Goal: Information Seeking & Learning: Learn about a topic

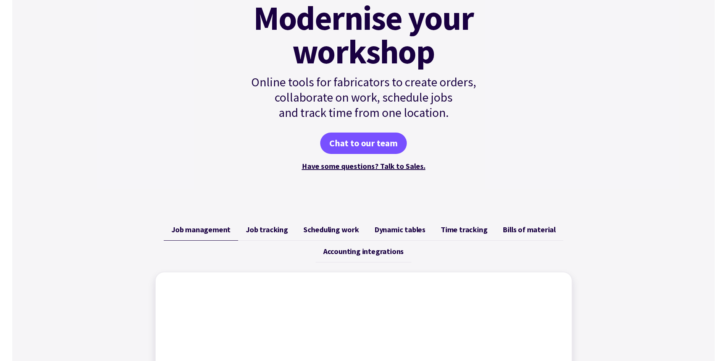
scroll to position [115, 0]
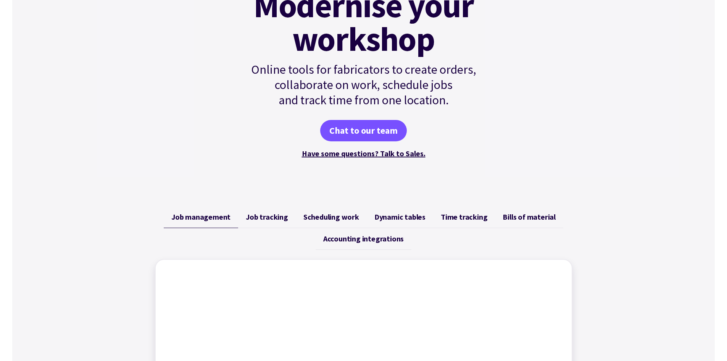
click at [414, 216] on span "Dynamic tables" at bounding box center [400, 216] width 51 height 9
click at [456, 216] on span "Time tracking" at bounding box center [464, 216] width 47 height 9
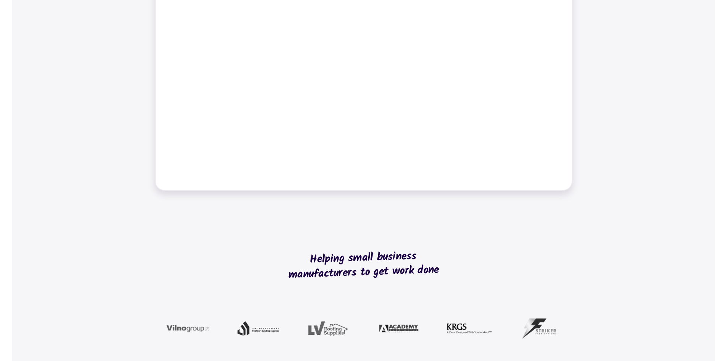
scroll to position [344, 0]
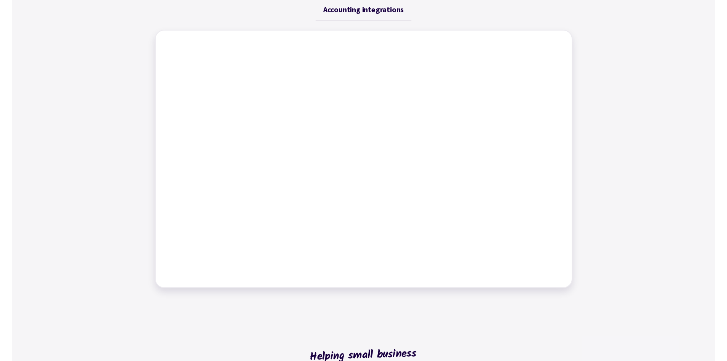
click at [569, 86] on div at bounding box center [364, 159] width 418 height 258
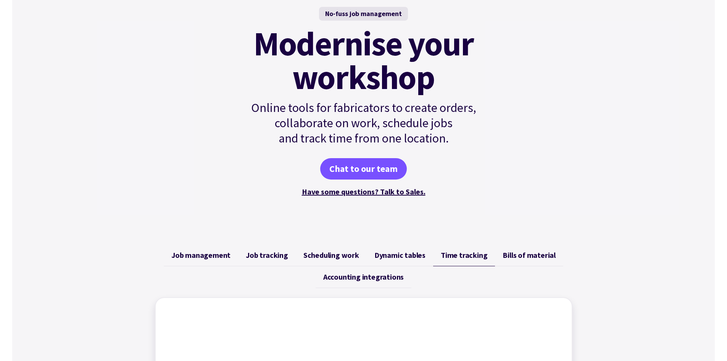
scroll to position [0, 0]
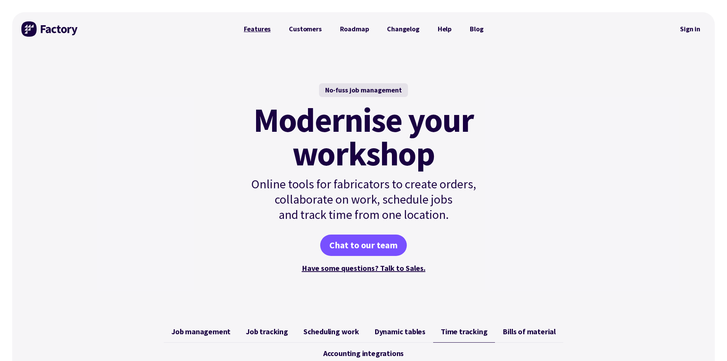
click at [261, 29] on link "Features" at bounding box center [257, 28] width 45 height 15
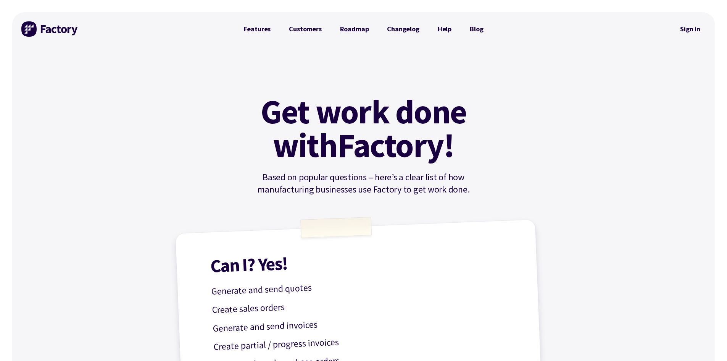
click at [360, 28] on link "Roadmap" at bounding box center [354, 28] width 47 height 15
click at [306, 29] on link "Customers" at bounding box center [305, 28] width 51 height 15
